Goal: Task Accomplishment & Management: Complete application form

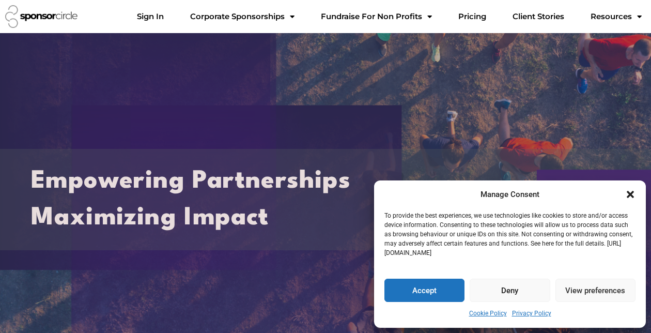
click at [428, 285] on button "Accept" at bounding box center [424, 290] width 80 height 23
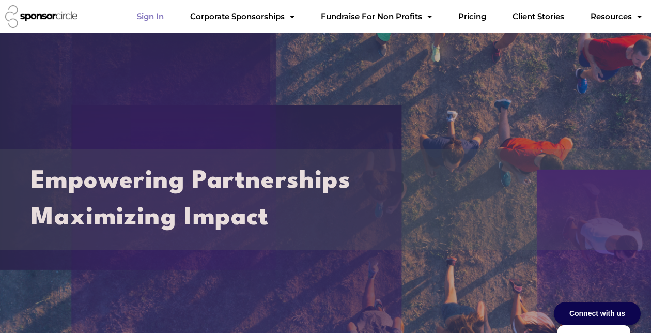
click at [172, 18] on link "Sign In" at bounding box center [150, 16] width 43 height 21
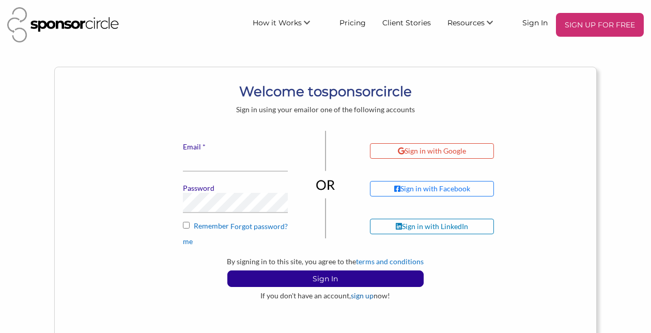
click at [361, 298] on link "sign up" at bounding box center [362, 295] width 23 height 9
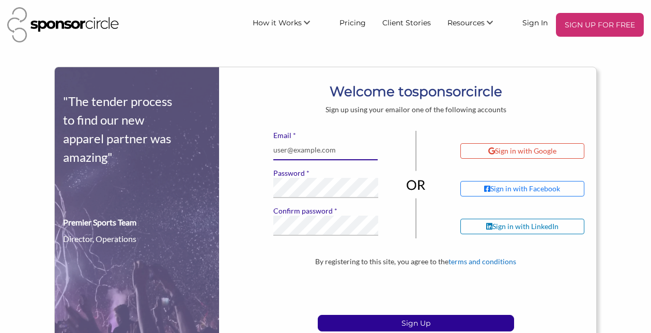
click at [305, 159] on input "* Email" at bounding box center [325, 150] width 105 height 20
type input "aegrabowski10@gmail.com"
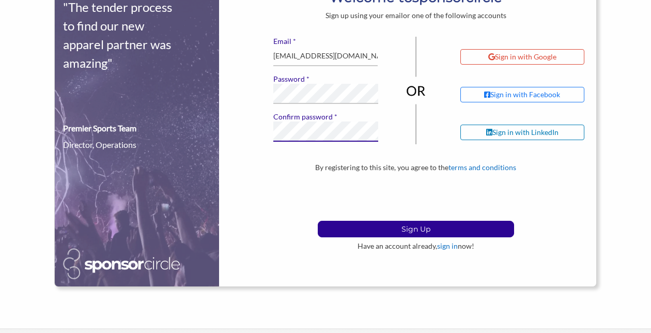
scroll to position [95, 0]
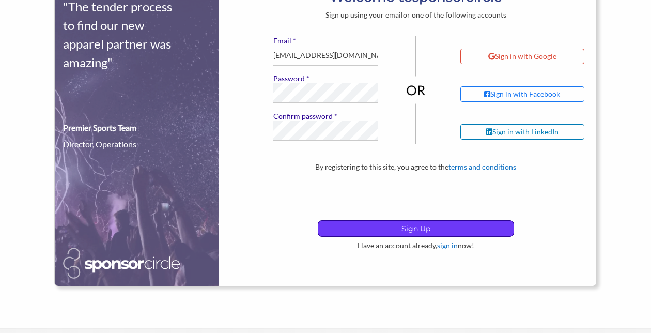
click at [407, 235] on p "Sign Up" at bounding box center [415, 229] width 195 height 16
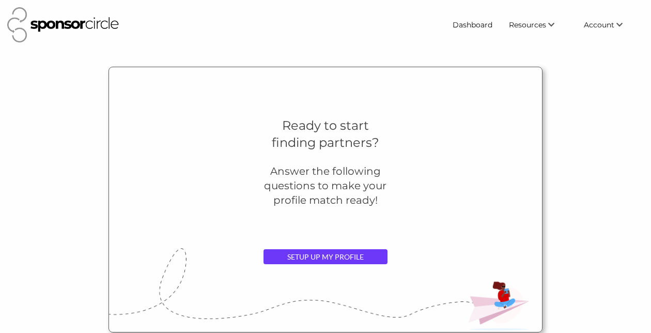
click at [356, 258] on link "SETUP UP MY PROFILE" at bounding box center [326, 257] width 124 height 16
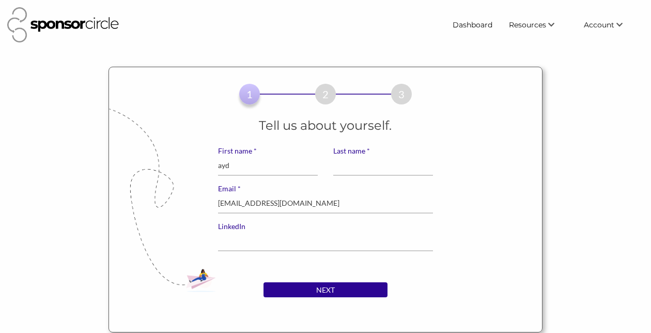
type input "aydah"
type input "[PERSON_NAME]"
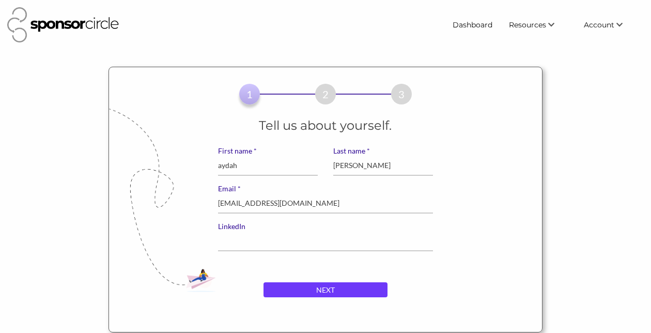
click at [302, 285] on input "NEXT" at bounding box center [326, 290] width 124 height 16
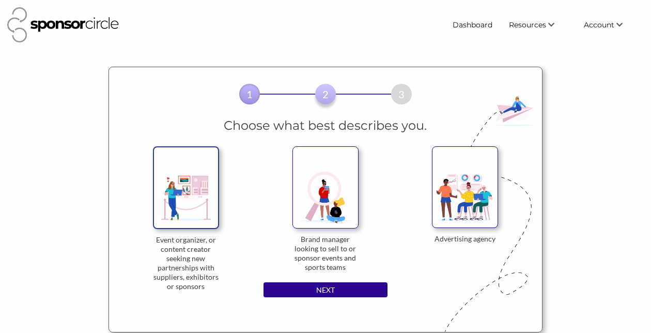
click at [201, 188] on img at bounding box center [186, 187] width 66 height 82
click at [0, 0] on input "Event organizer, or content creator seeking new partnerships with suppliers, ex…" at bounding box center [0, 0] width 0 height 0
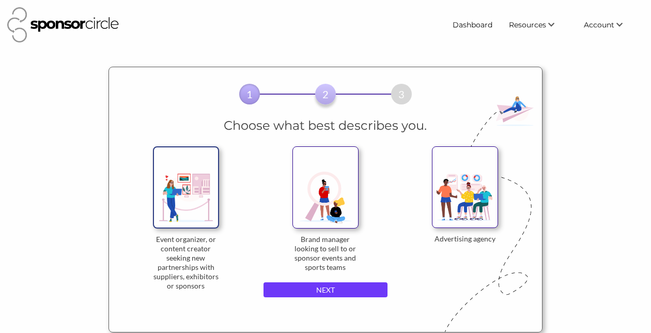
click at [325, 288] on input "NEXT" at bounding box center [326, 290] width 124 height 16
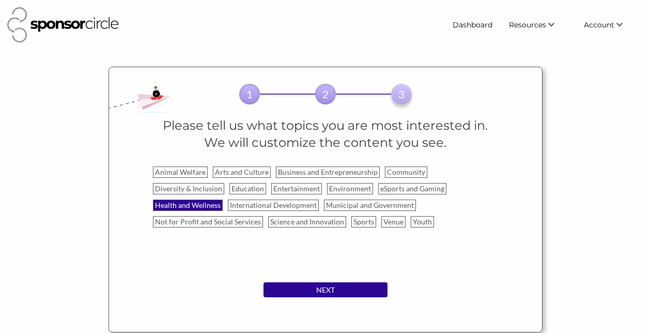
click at [191, 208] on label "Health and Wellness" at bounding box center [188, 204] width 70 height 11
click at [0, 0] on input "Health and Wellness" at bounding box center [0, 0] width 0 height 0
click at [406, 167] on label "Community" at bounding box center [406, 171] width 42 height 11
click at [0, 0] on input "Community" at bounding box center [0, 0] width 0 height 0
click at [365, 219] on label "Sports" at bounding box center [363, 221] width 25 height 11
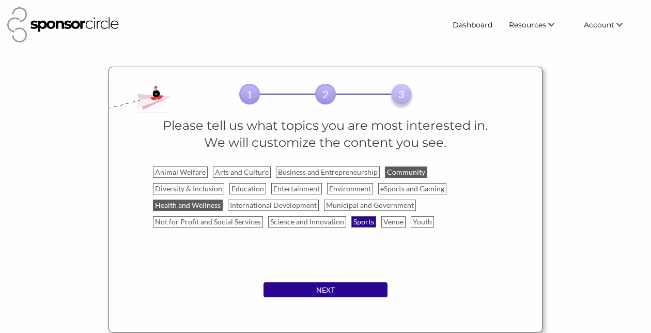
click at [0, 0] on input "Sports" at bounding box center [0, 0] width 0 height 0
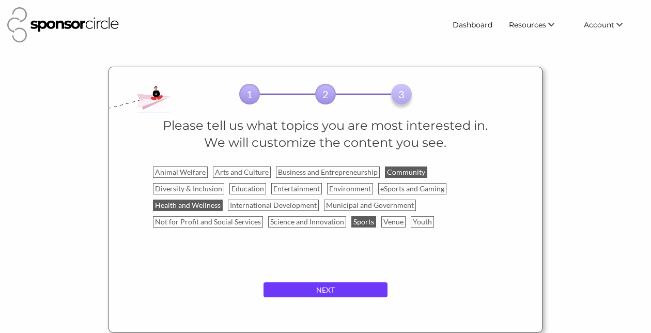
click at [339, 291] on input "NEXT" at bounding box center [326, 290] width 124 height 16
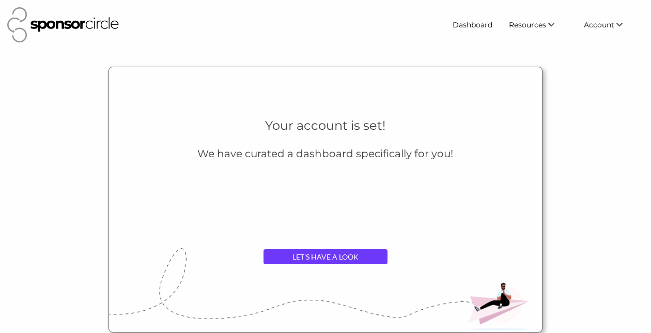
click at [336, 254] on link "LET'S HAVE A LOOK" at bounding box center [326, 257] width 124 height 16
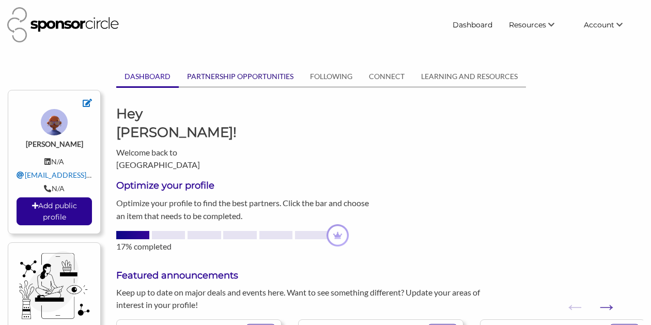
click at [274, 66] on body "Dashboard Resources Find New Partners Virtual Coffee Series Sponsorship News Jo…" at bounding box center [325, 162] width 651 height 325
click at [274, 68] on link "PARTNERSHIP OPPORTUNITIES" at bounding box center [240, 77] width 123 height 20
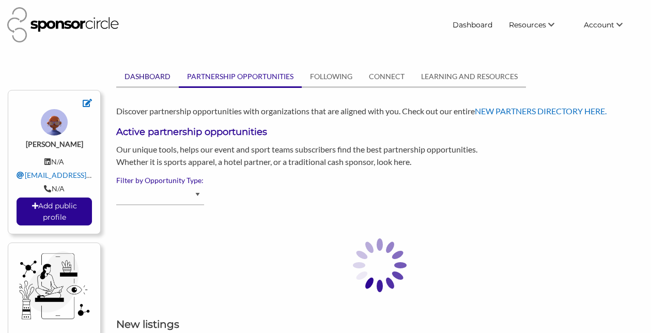
click at [162, 77] on link "DASHBOARD" at bounding box center [147, 77] width 63 height 20
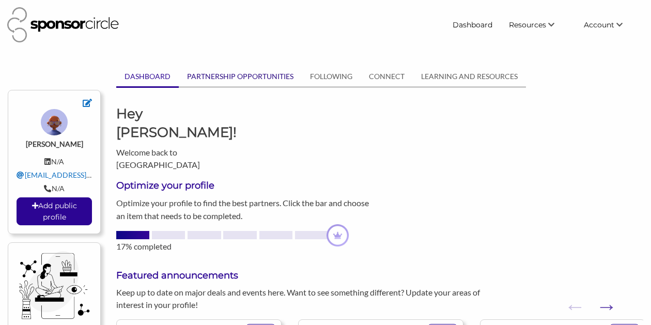
click at [242, 80] on link "PARTNERSHIP OPPORTUNITIES" at bounding box center [240, 77] width 123 height 20
